Goal: Information Seeking & Learning: Check status

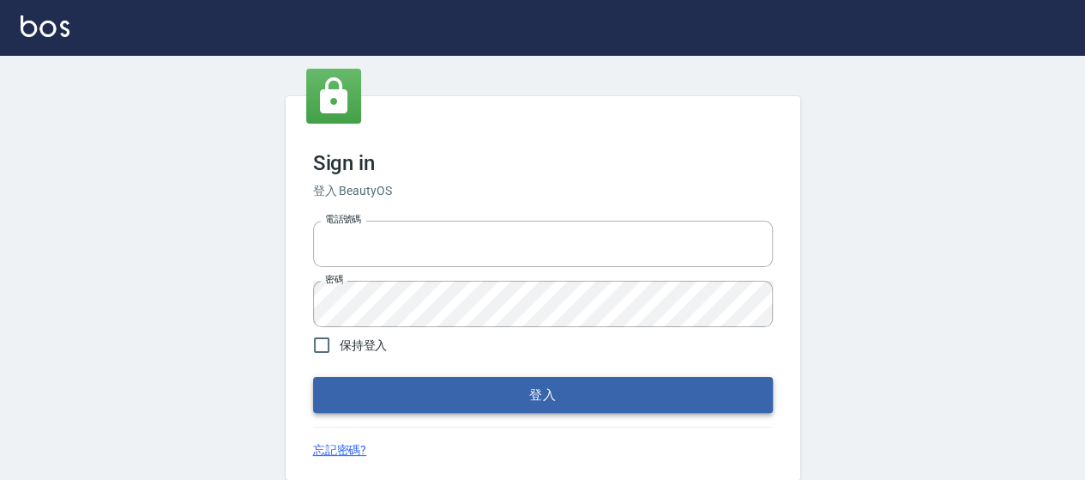
type input "0426657169"
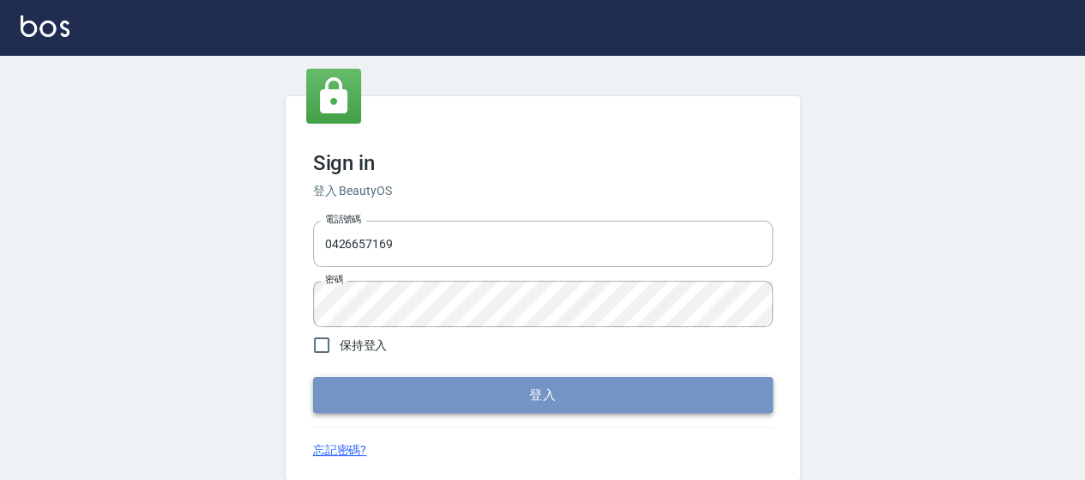
click at [607, 396] on button "登入" at bounding box center [543, 395] width 460 height 36
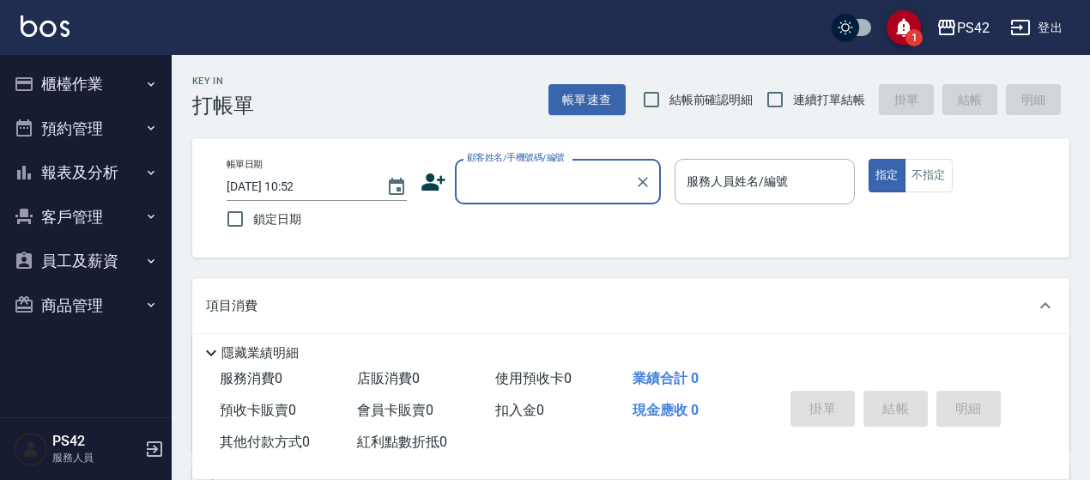
click at [98, 176] on button "報表及分析" at bounding box center [86, 172] width 158 height 45
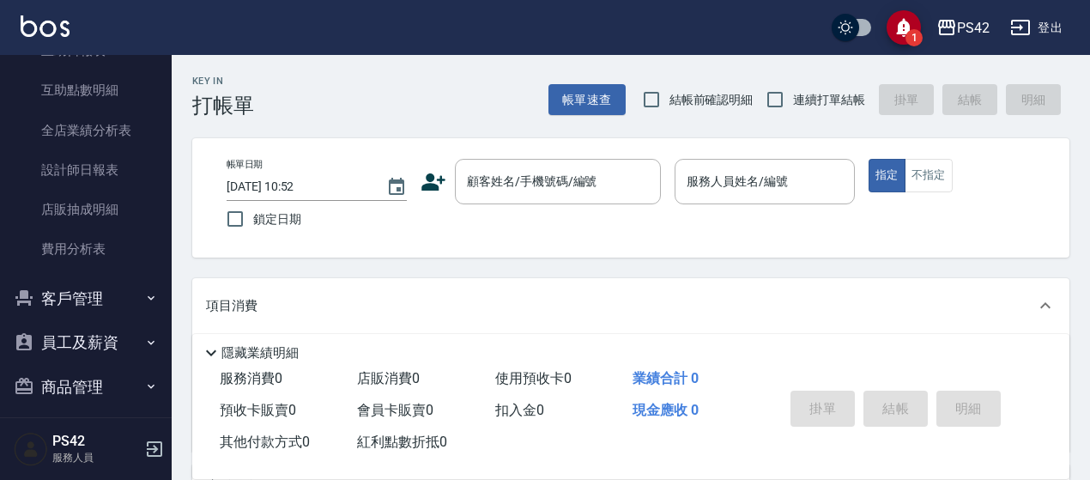
scroll to position [257, 0]
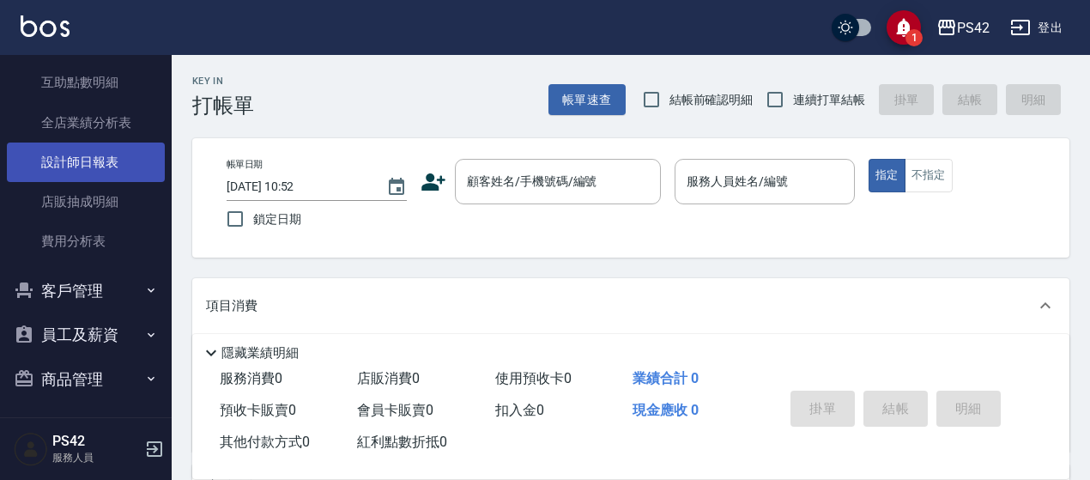
click at [76, 152] on link "設計師日報表" at bounding box center [86, 161] width 158 height 39
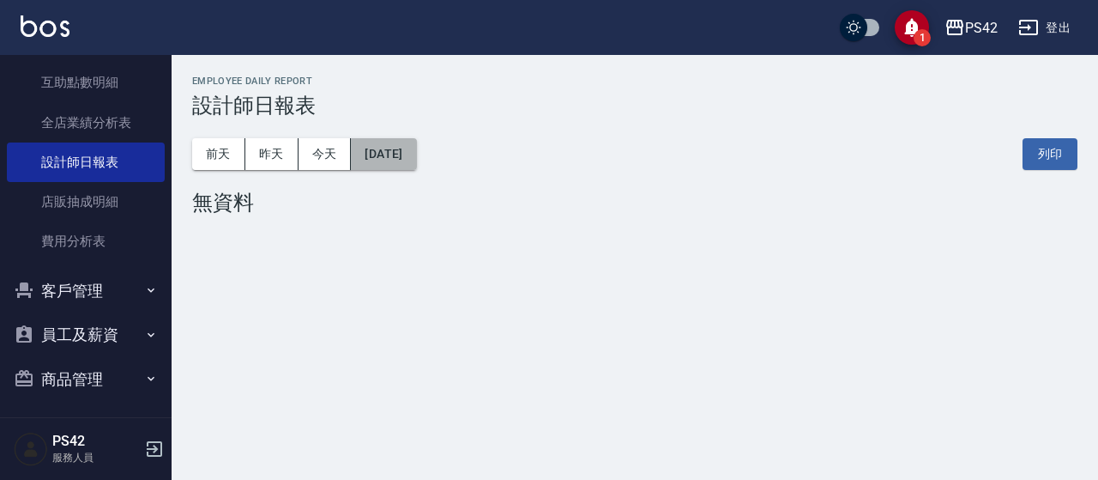
click at [415, 142] on button "[DATE]" at bounding box center [383, 154] width 65 height 32
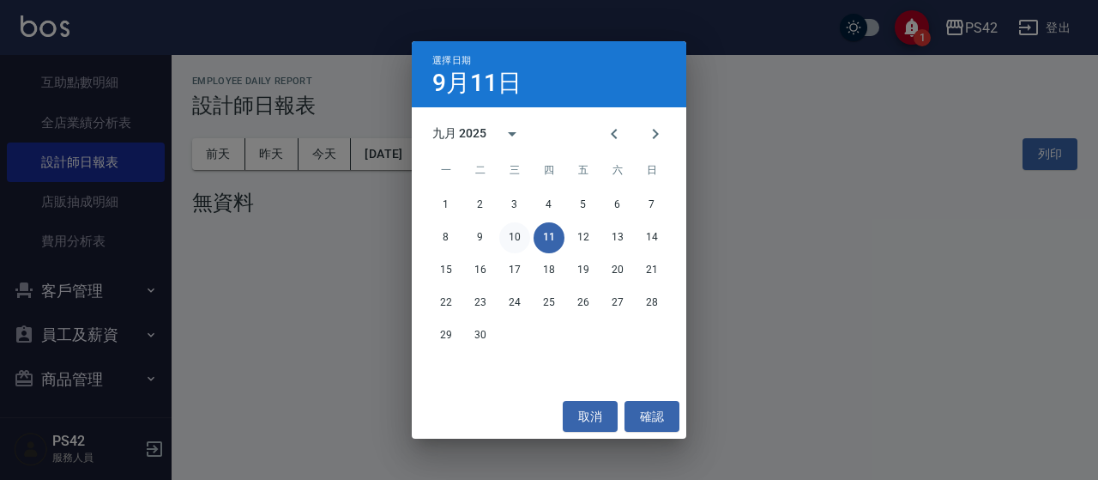
click at [515, 241] on button "10" at bounding box center [514, 237] width 31 height 31
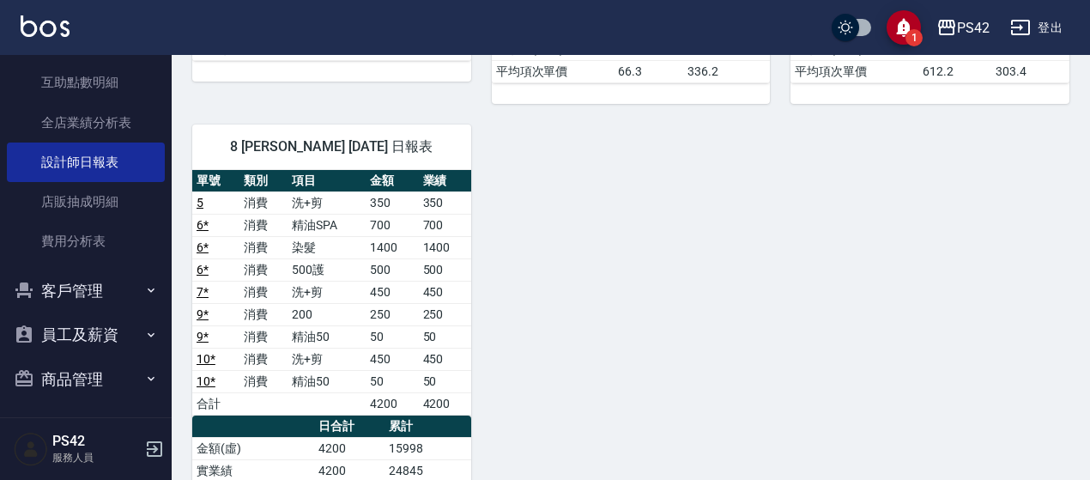
scroll to position [839, 0]
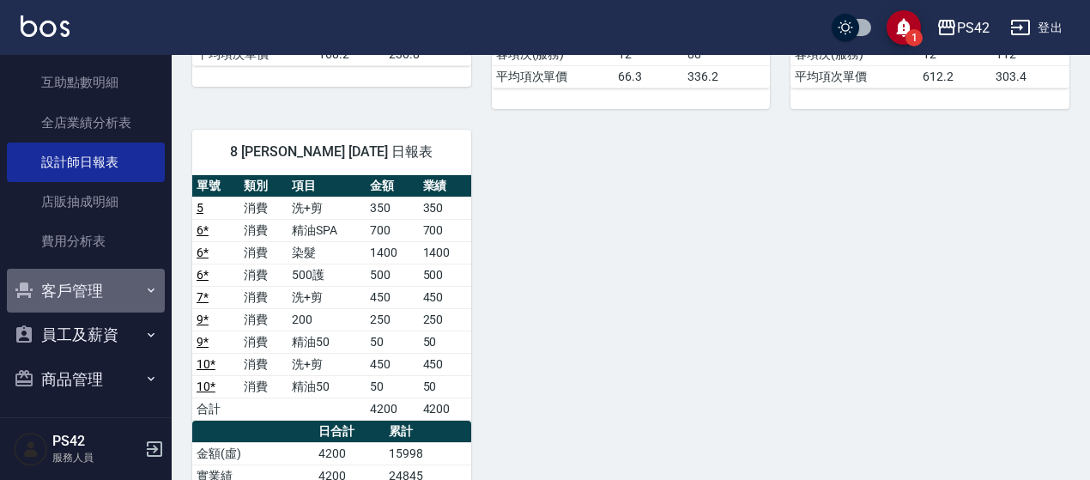
click at [96, 281] on button "客戶管理" at bounding box center [86, 291] width 158 height 45
click at [94, 287] on button "客戶管理" at bounding box center [86, 291] width 158 height 45
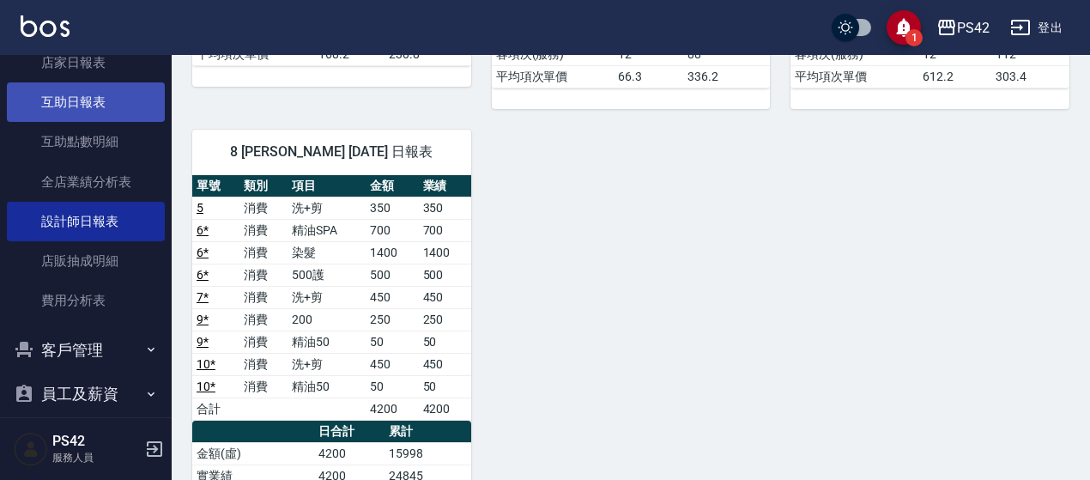
scroll to position [172, 0]
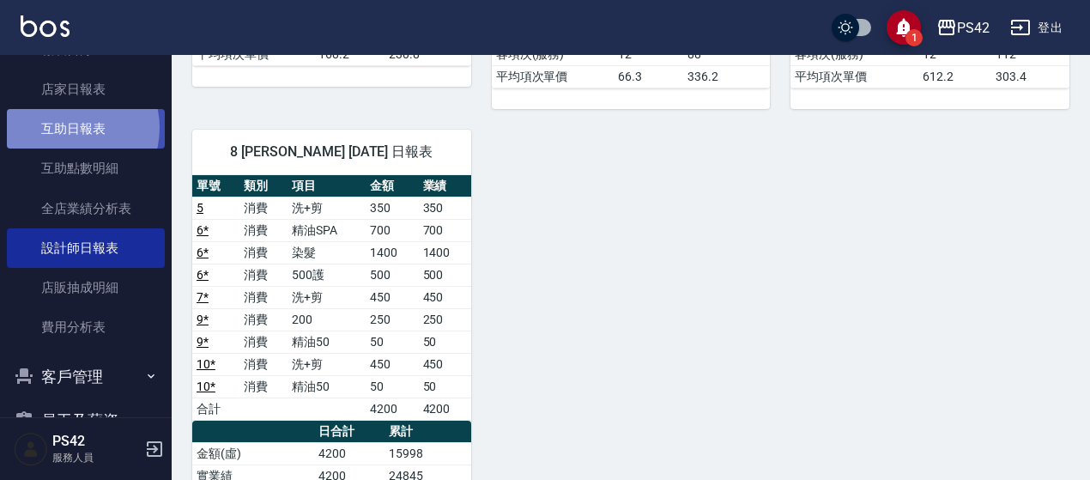
click at [69, 128] on link "互助日報表" at bounding box center [86, 128] width 158 height 39
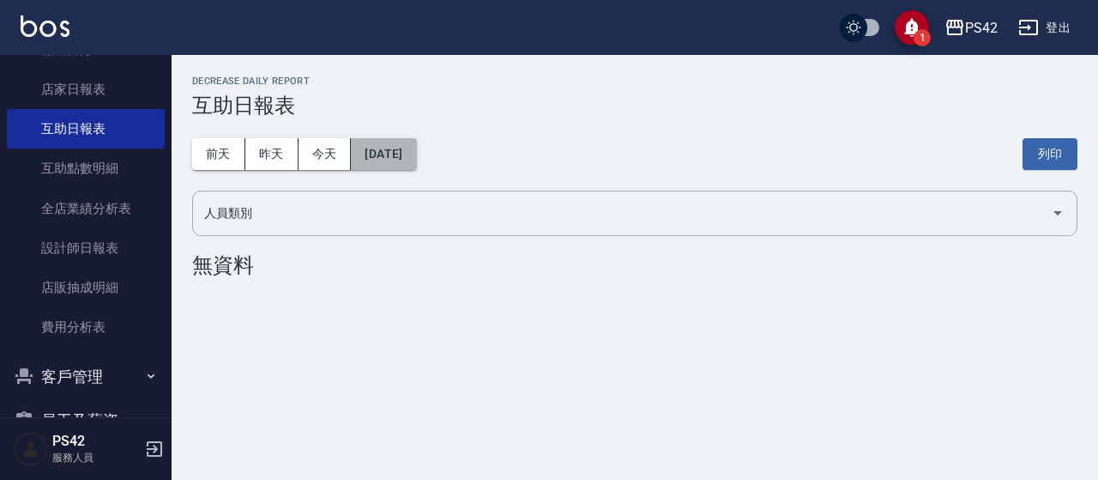
drag, startPoint x: 384, startPoint y: 147, endPoint x: 376, endPoint y: 144, distance: 9.0
click at [376, 144] on button "[DATE]" at bounding box center [383, 154] width 65 height 32
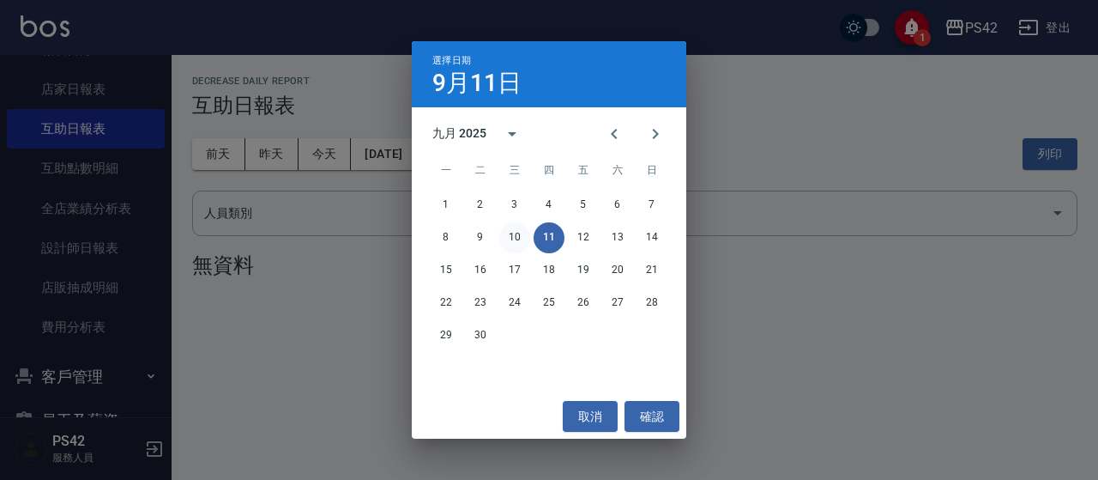
click at [513, 239] on button "10" at bounding box center [514, 237] width 31 height 31
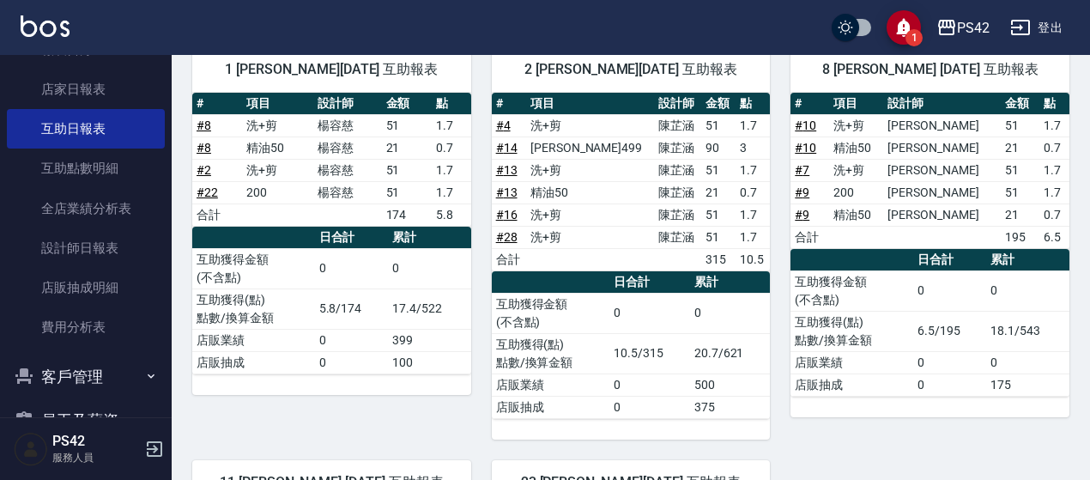
scroll to position [172, 0]
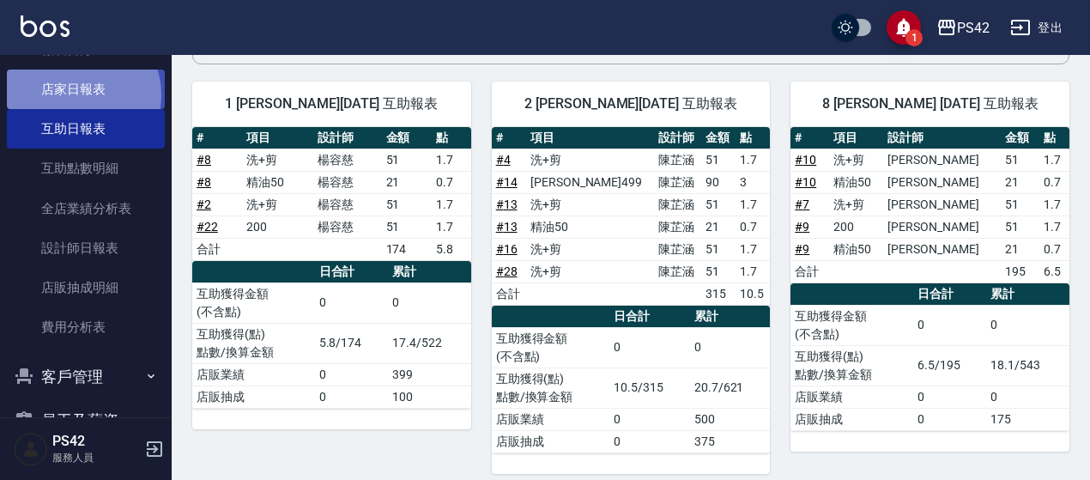
click at [82, 95] on link "店家日報表" at bounding box center [86, 88] width 158 height 39
